Goal: Entertainment & Leisure: Consume media (video, audio)

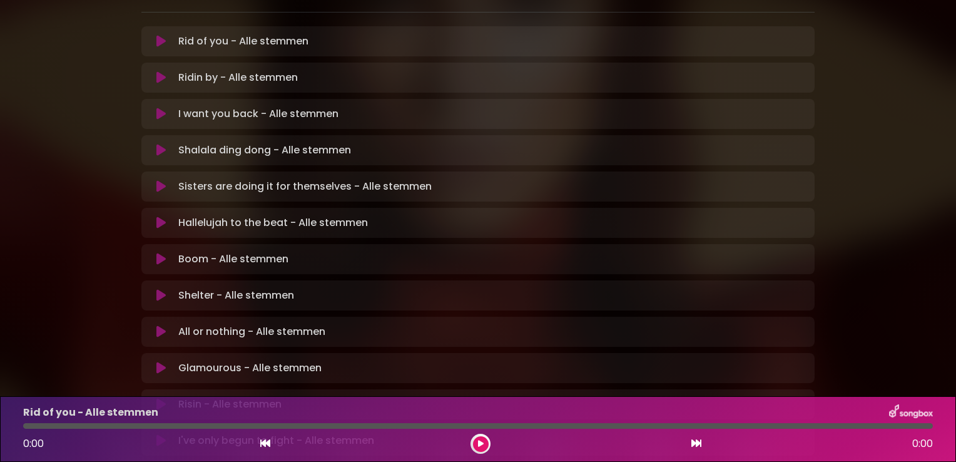
scroll to position [368, 0]
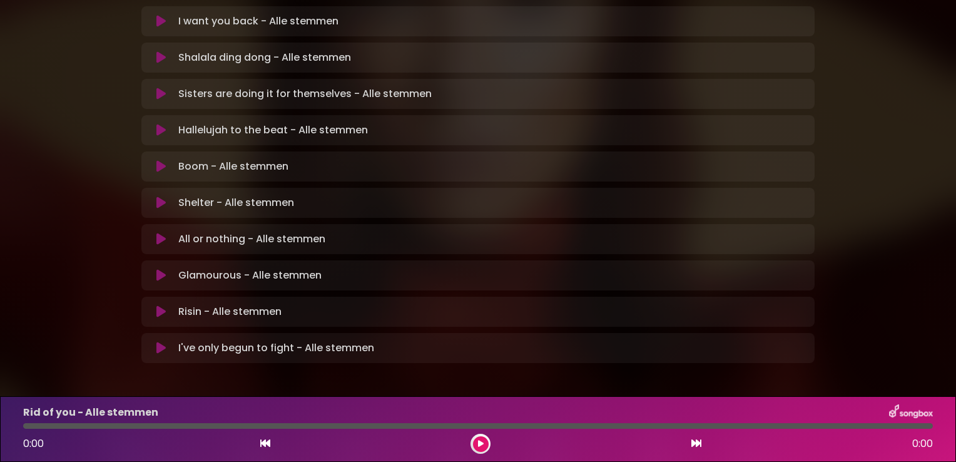
click at [483, 443] on icon at bounding box center [481, 444] width 6 height 8
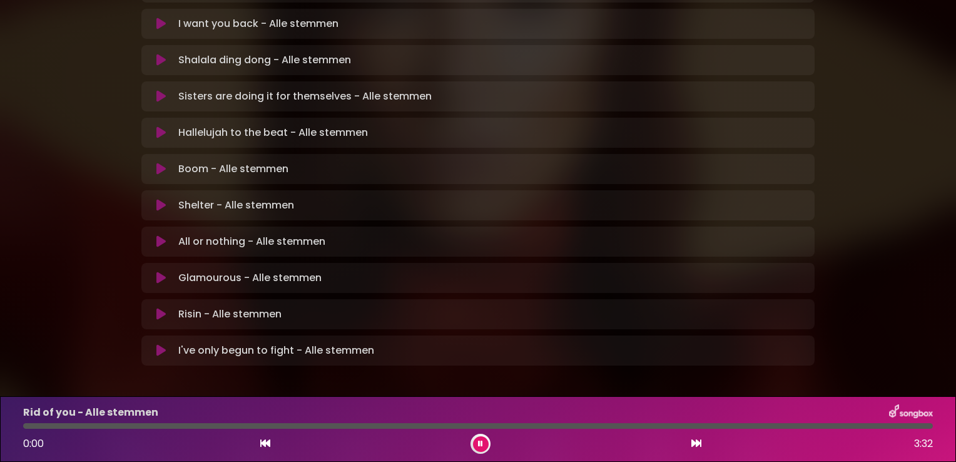
scroll to position [370, 0]
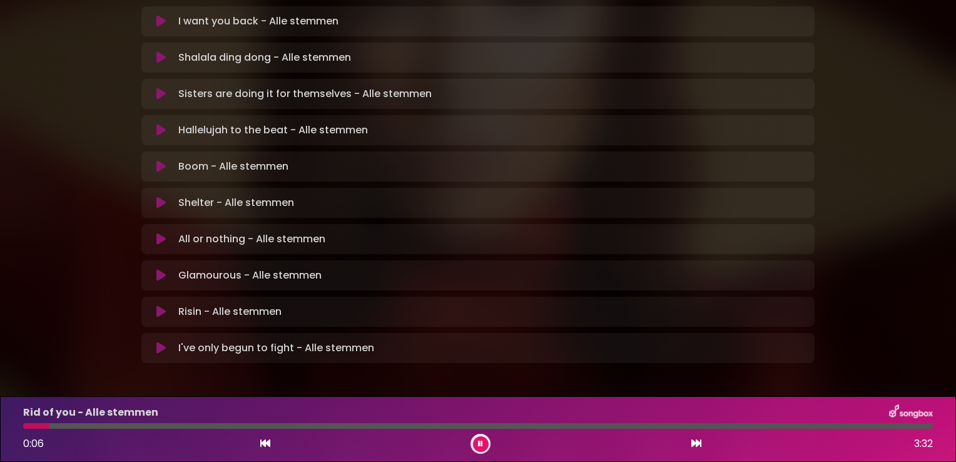
click at [482, 439] on button at bounding box center [481, 444] width 16 height 16
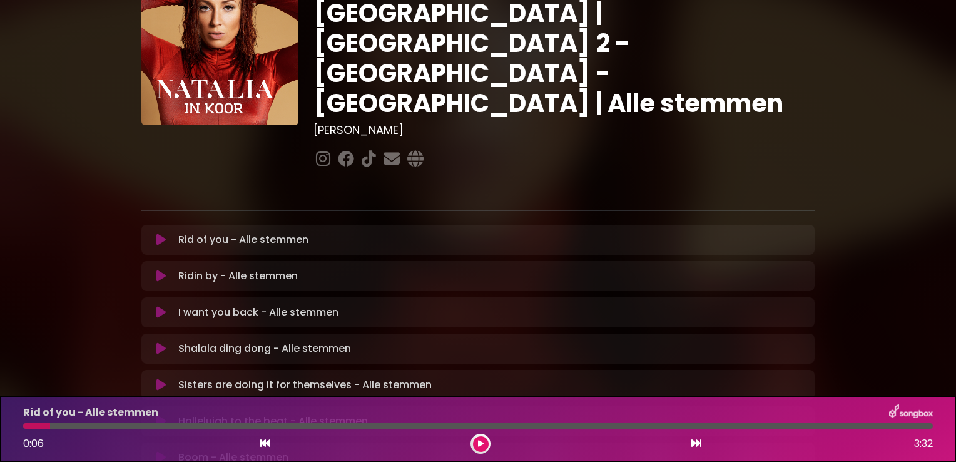
scroll to position [55, 0]
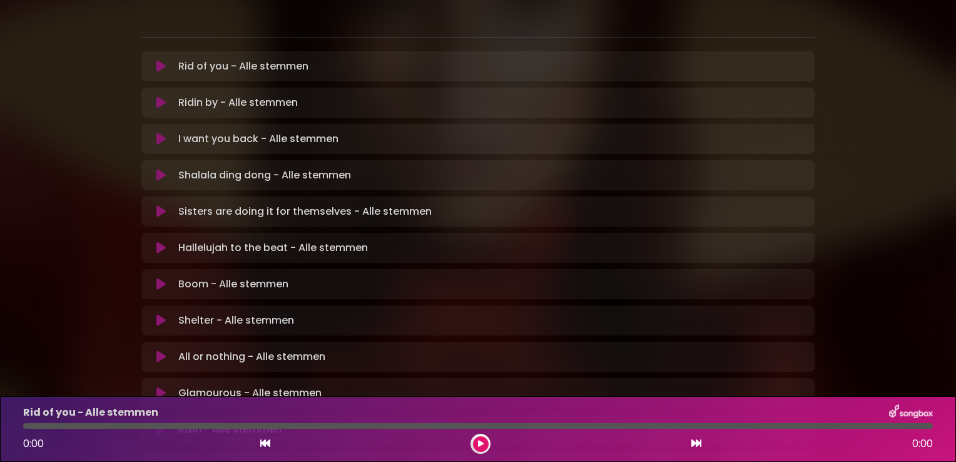
scroll to position [368, 0]
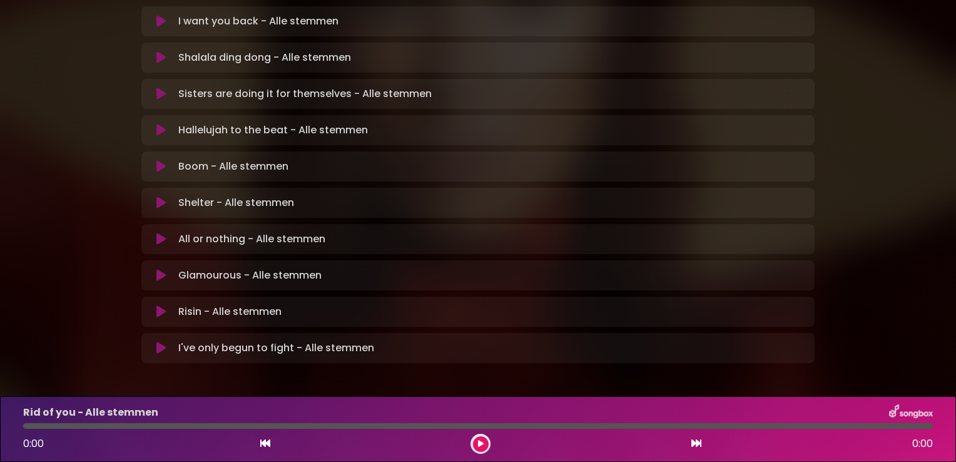
click at [159, 124] on icon at bounding box center [160, 130] width 9 height 13
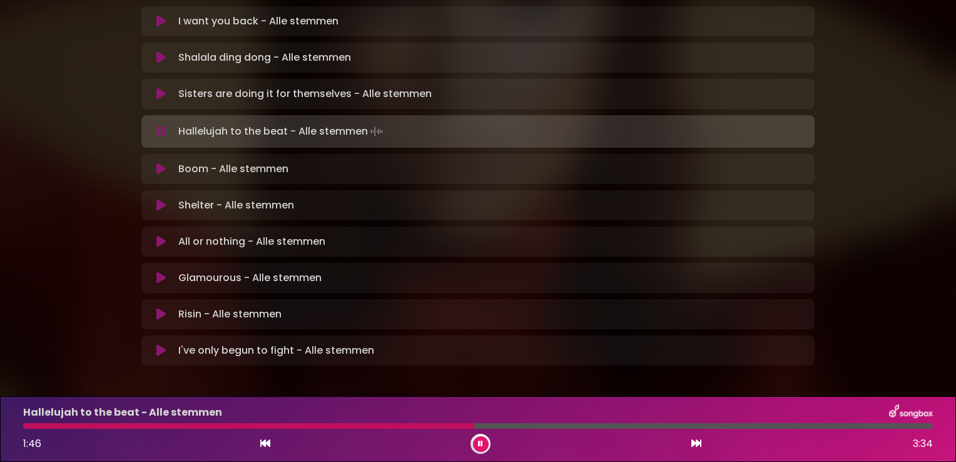
click at [283, 424] on div "Hallelujah to the beat - Alle stemmen 1:46 3:34" at bounding box center [478, 428] width 925 height 49
click at [282, 426] on div at bounding box center [249, 426] width 452 height 6
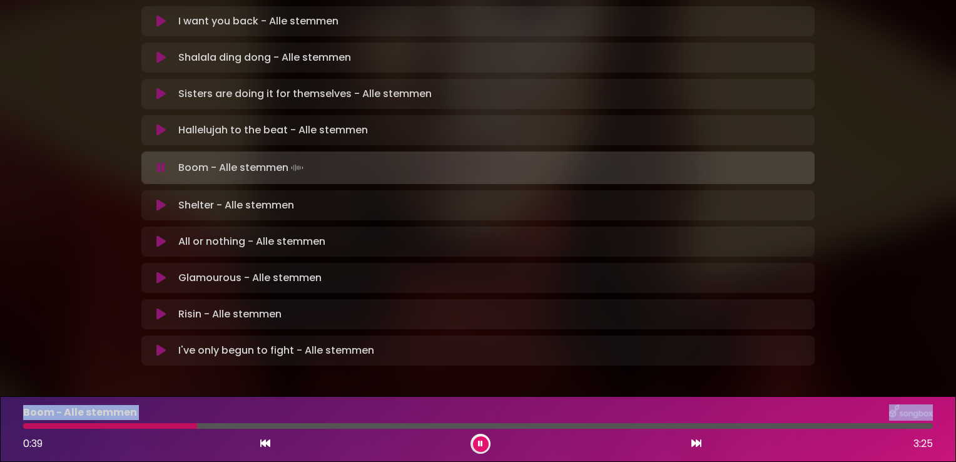
click at [33, 429] on div "Boom - Alle stemmen 0:39 3:25" at bounding box center [478, 428] width 925 height 49
click at [34, 424] on div at bounding box center [111, 426] width 176 height 6
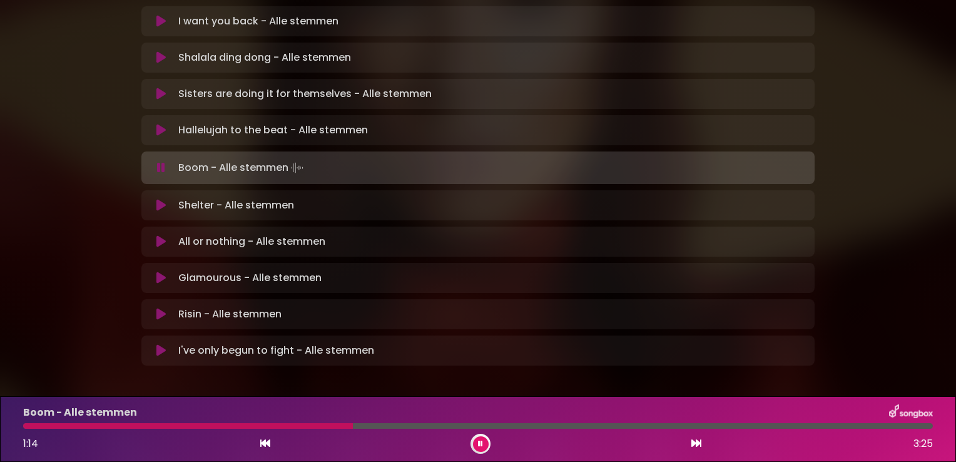
click at [66, 424] on div at bounding box center [188, 426] width 330 height 6
click at [502, 426] on div at bounding box center [316, 426] width 586 height 6
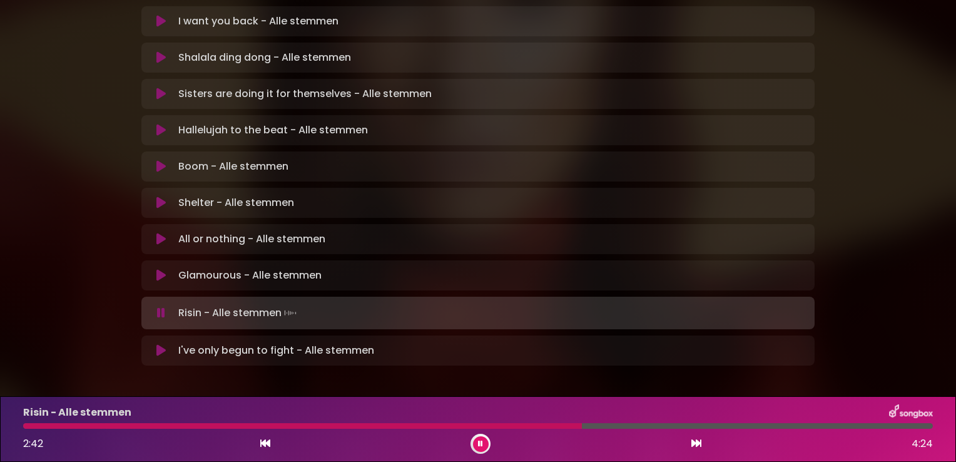
click at [481, 442] on icon at bounding box center [480, 444] width 5 height 8
